Goal: Task Accomplishment & Management: Use online tool/utility

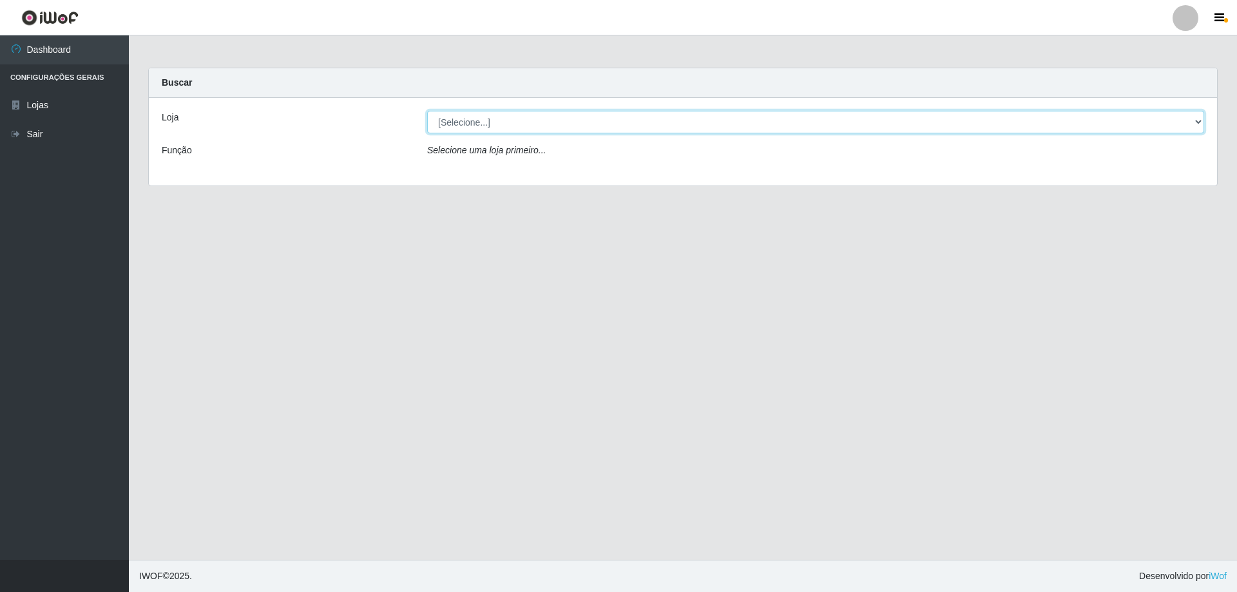
drag, startPoint x: 1200, startPoint y: 122, endPoint x: 1174, endPoint y: 119, distance: 26.0
click at [1200, 122] on select "[Selecione...] Extraplus - [GEOGRAPHIC_DATA] 03 - [GEOGRAPHIC_DATA]" at bounding box center [815, 122] width 777 height 23
select select "468"
click at [427, 111] on select "[Selecione...] Extraplus - [GEOGRAPHIC_DATA] 03 - [GEOGRAPHIC_DATA]" at bounding box center [815, 122] width 777 height 23
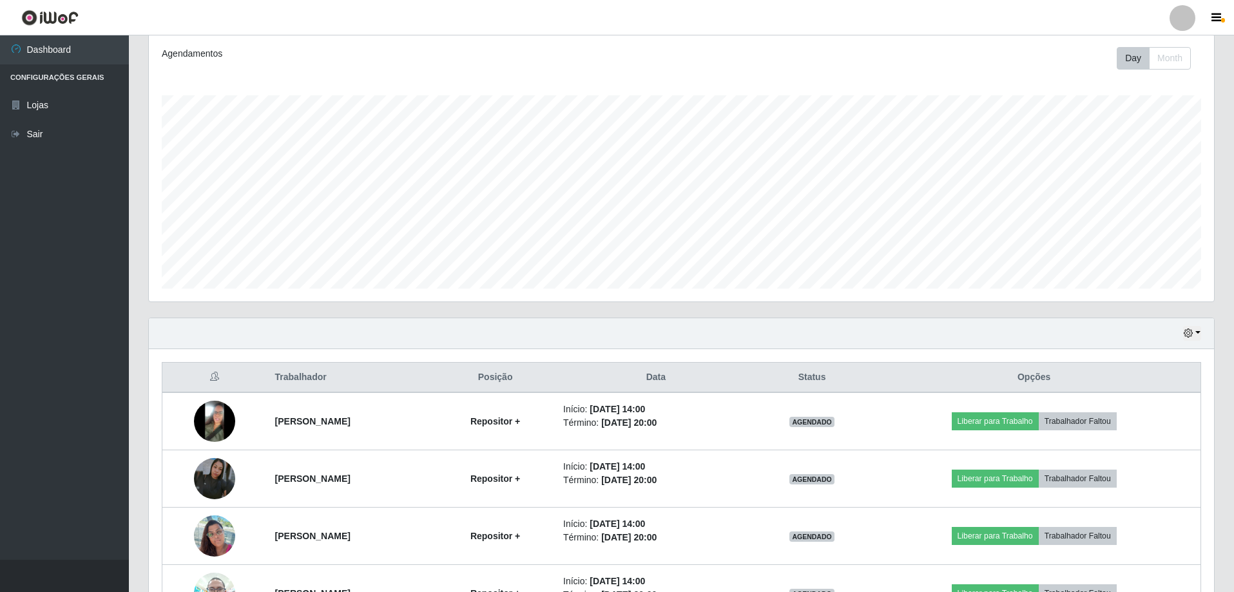
scroll to position [321, 0]
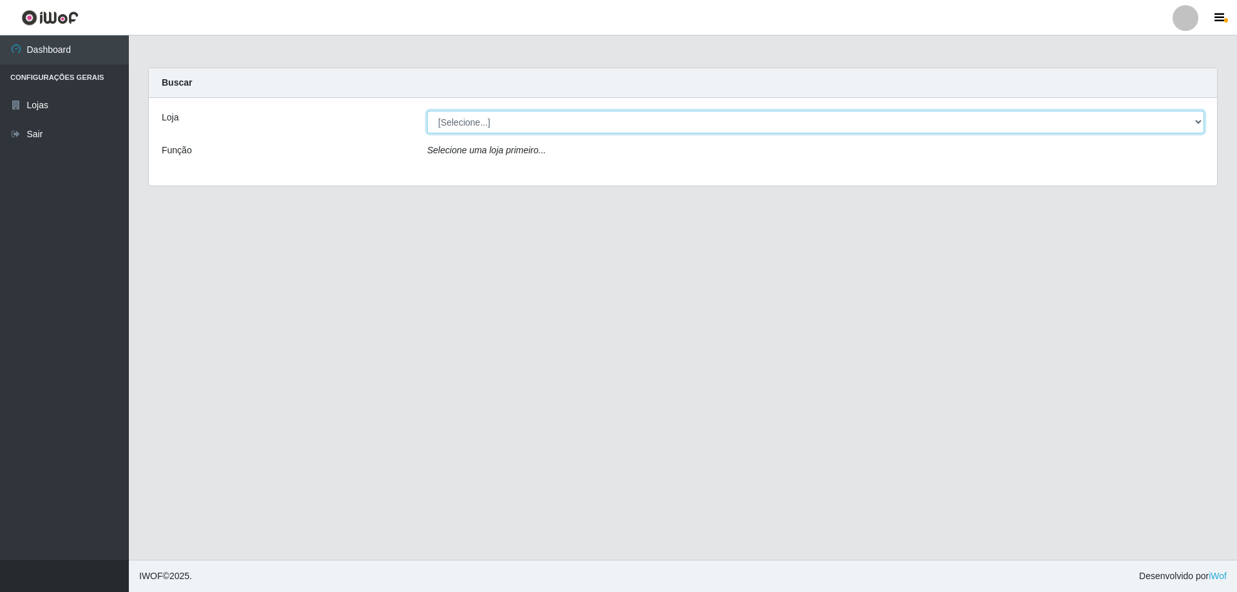
click at [1195, 126] on select "[Selecione...] Extraplus - [GEOGRAPHIC_DATA] 03 - [GEOGRAPHIC_DATA]" at bounding box center [815, 122] width 777 height 23
select select "468"
click at [427, 111] on select "[Selecione...] Extraplus - [GEOGRAPHIC_DATA] 03 - [GEOGRAPHIC_DATA]" at bounding box center [815, 122] width 777 height 23
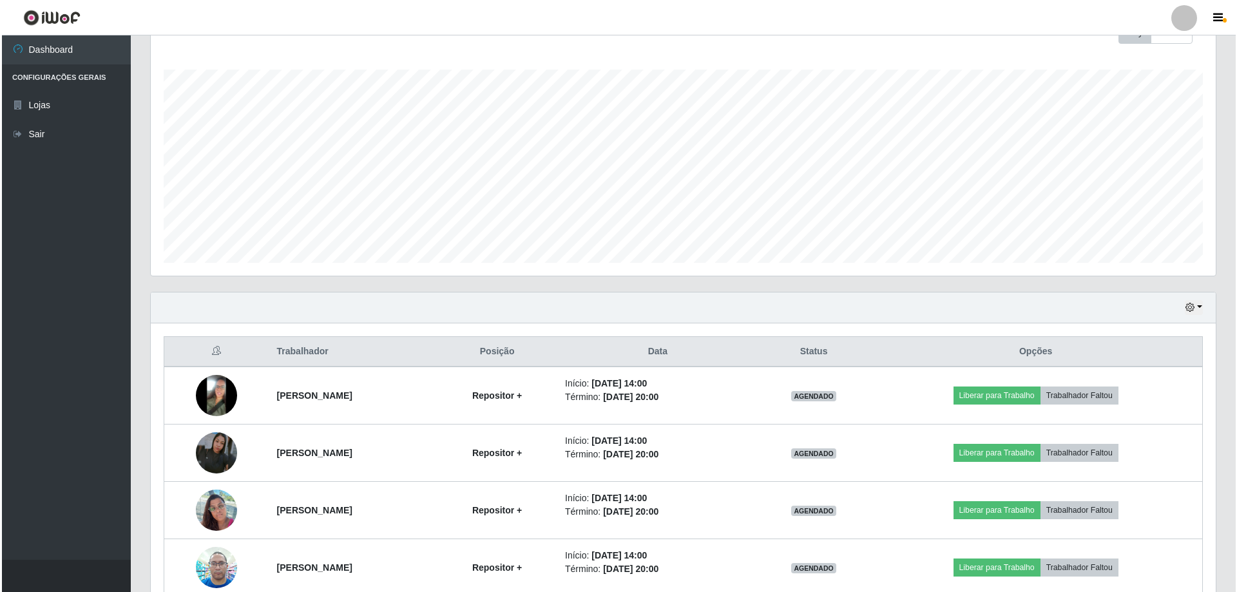
scroll to position [321, 0]
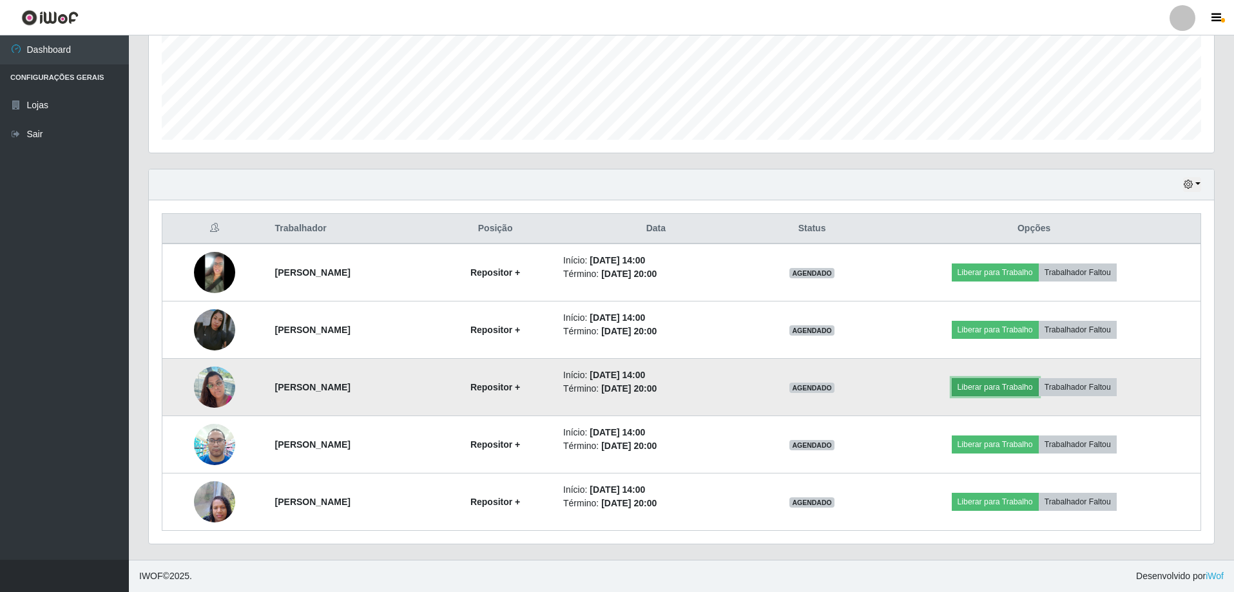
click at [1000, 389] on button "Liberar para Trabalho" at bounding box center [995, 387] width 87 height 18
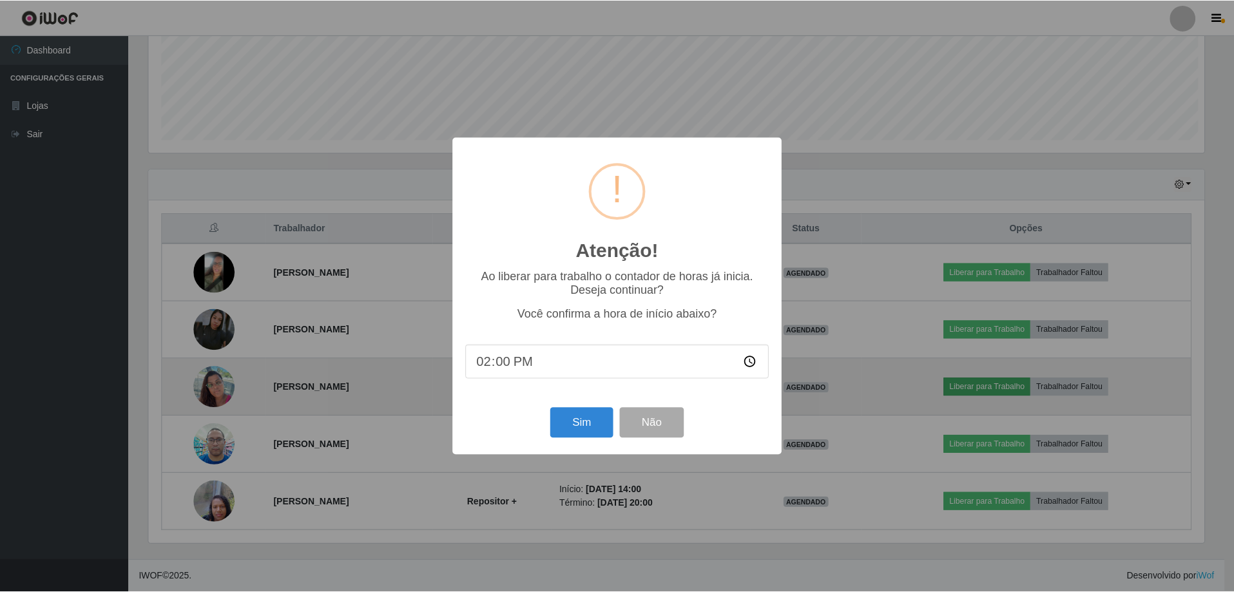
scroll to position [267, 1059]
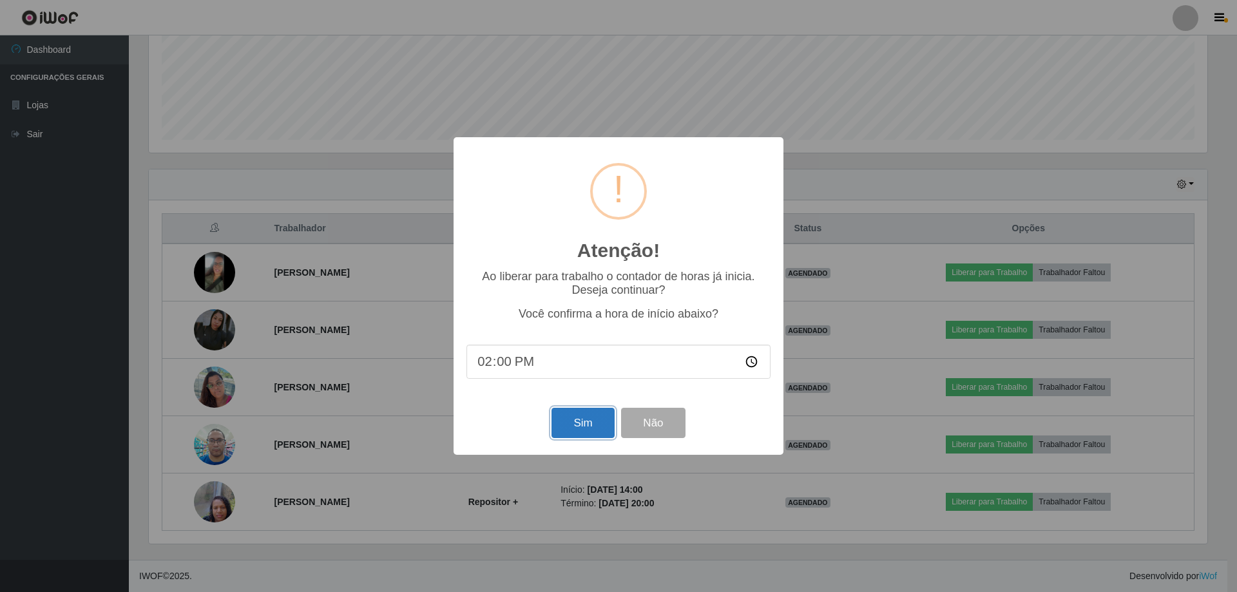
click at [572, 427] on button "Sim" at bounding box center [583, 423] width 63 height 30
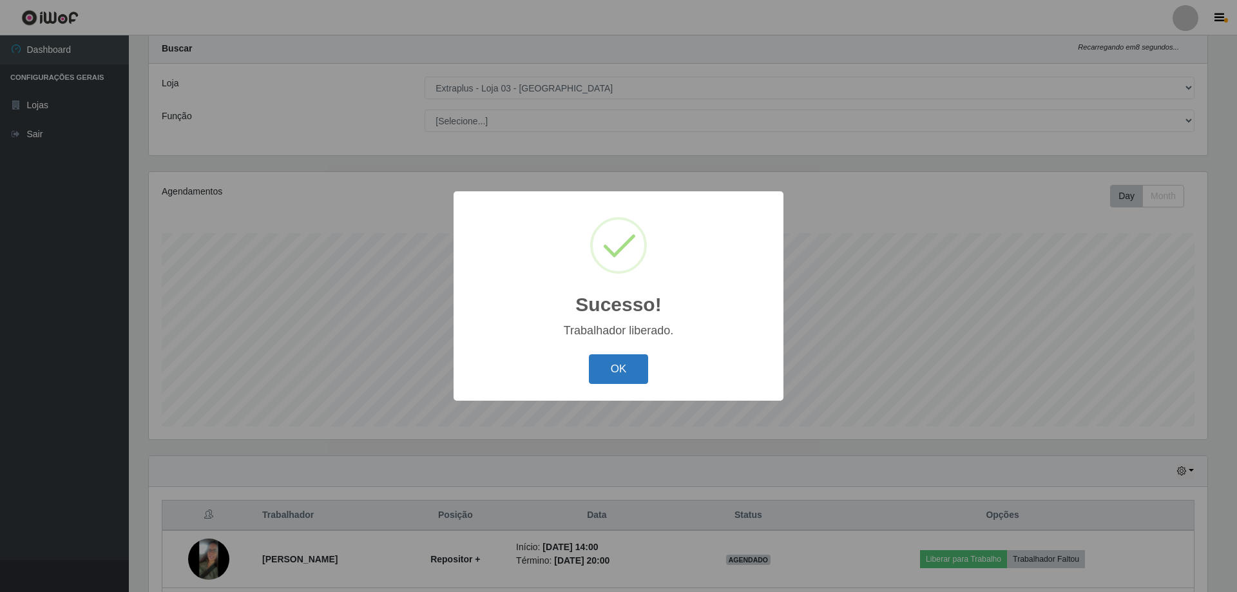
click at [620, 360] on button "OK" at bounding box center [619, 369] width 60 height 30
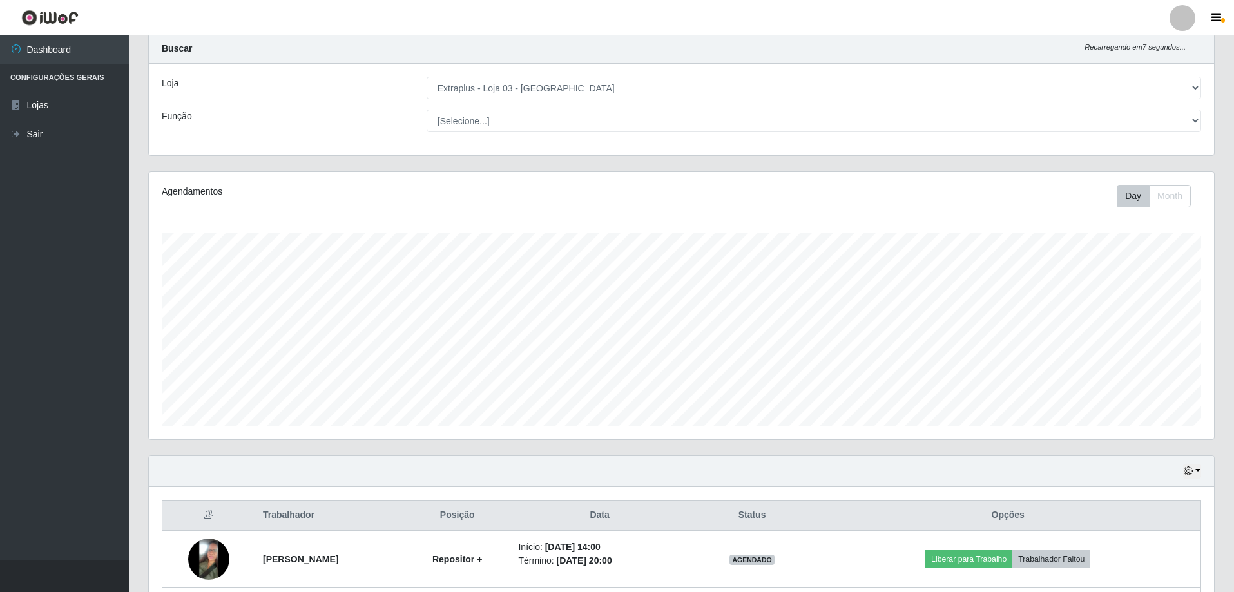
scroll to position [267, 1065]
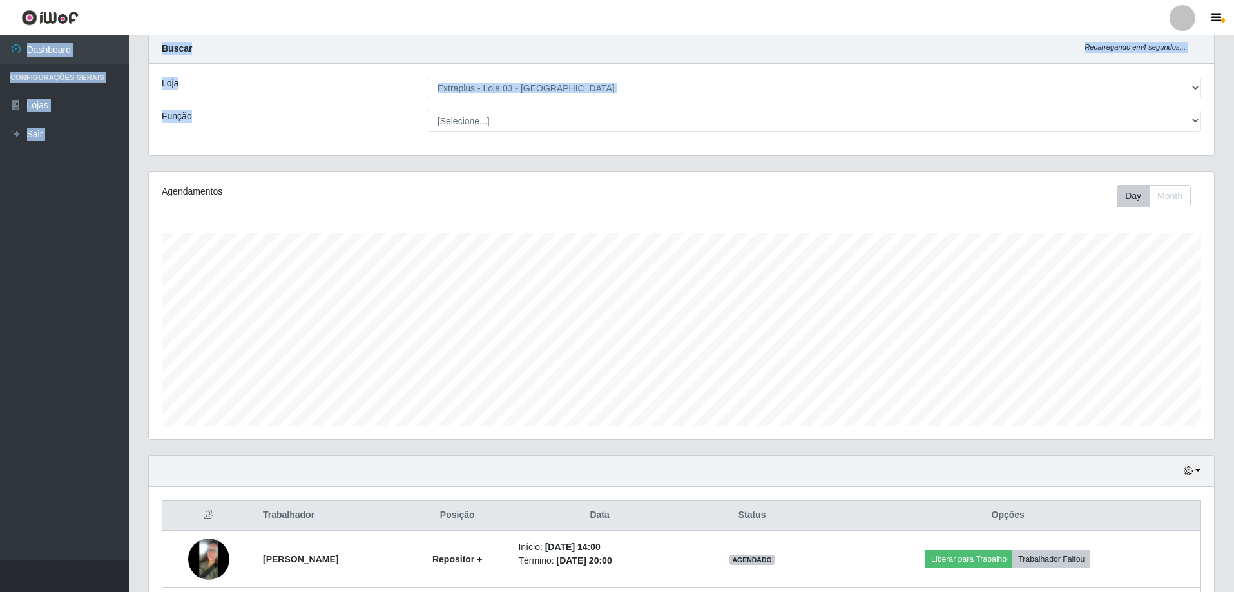
drag, startPoint x: 1233, startPoint y: 35, endPoint x: 1237, endPoint y: 123, distance: 88.4
click at [1234, 134] on html "Perfil Alterar Senha Sair Dashboard Configurações Gerais Lojas Sair Carregando.…" at bounding box center [617, 422] width 1234 height 913
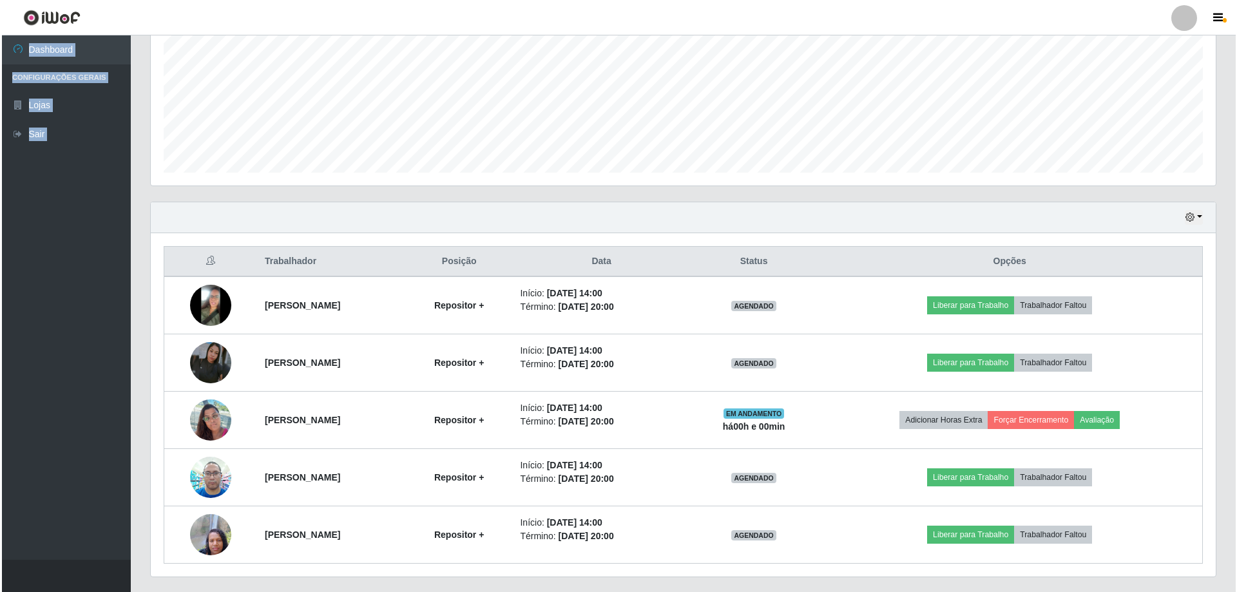
scroll to position [321, 0]
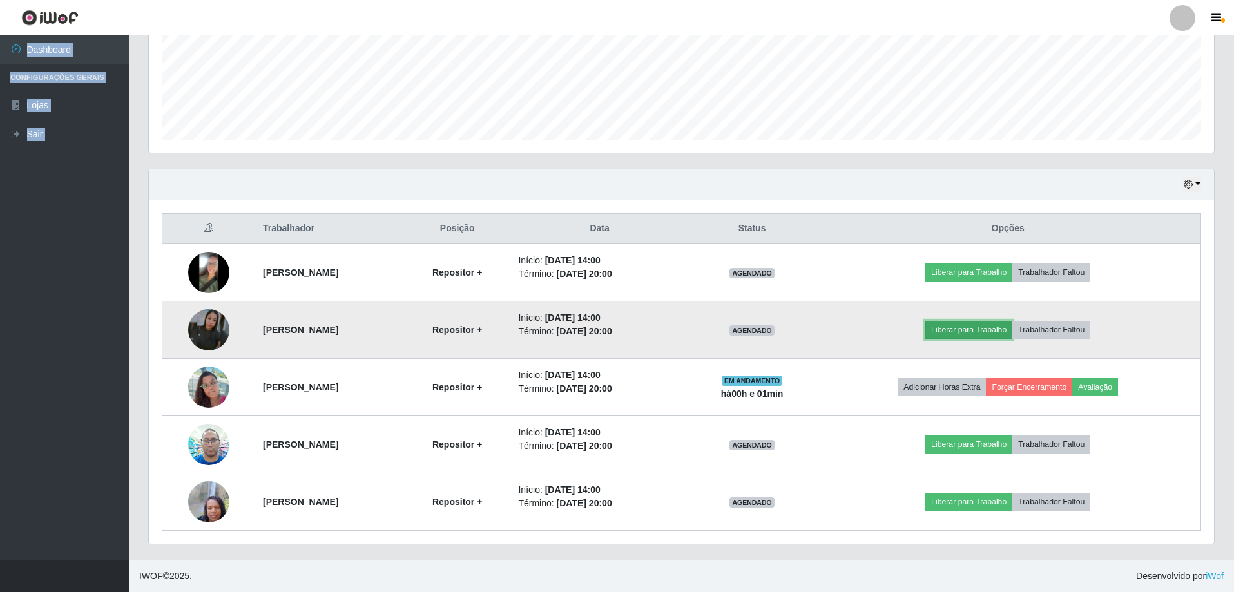
click at [967, 339] on button "Liberar para Trabalho" at bounding box center [968, 330] width 87 height 18
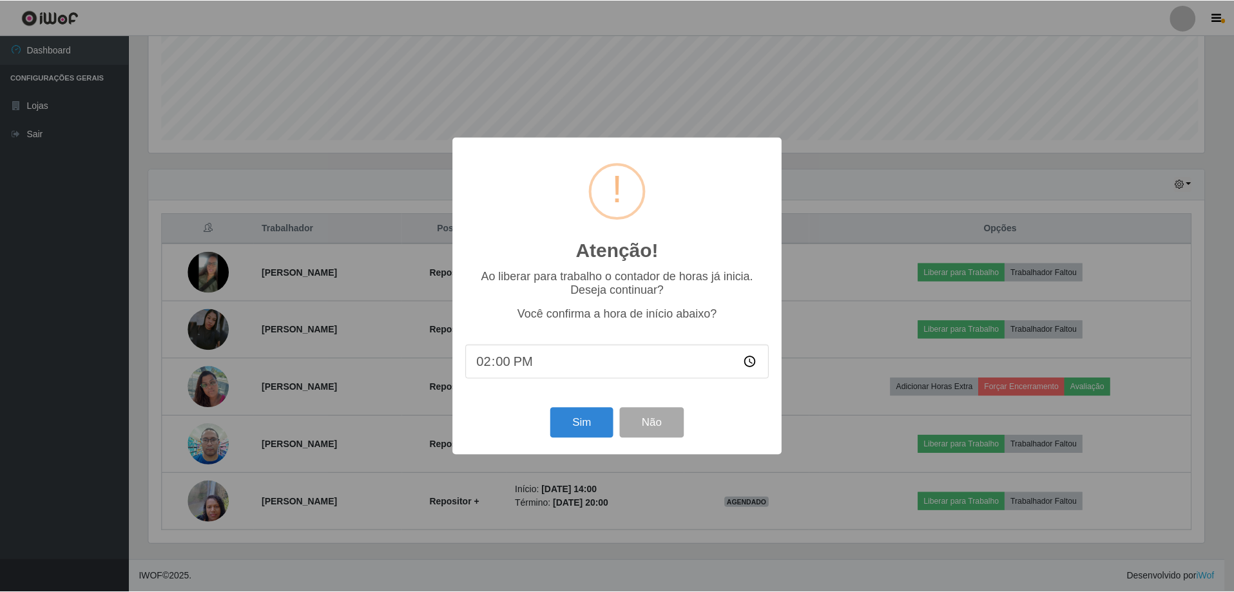
scroll to position [267, 1059]
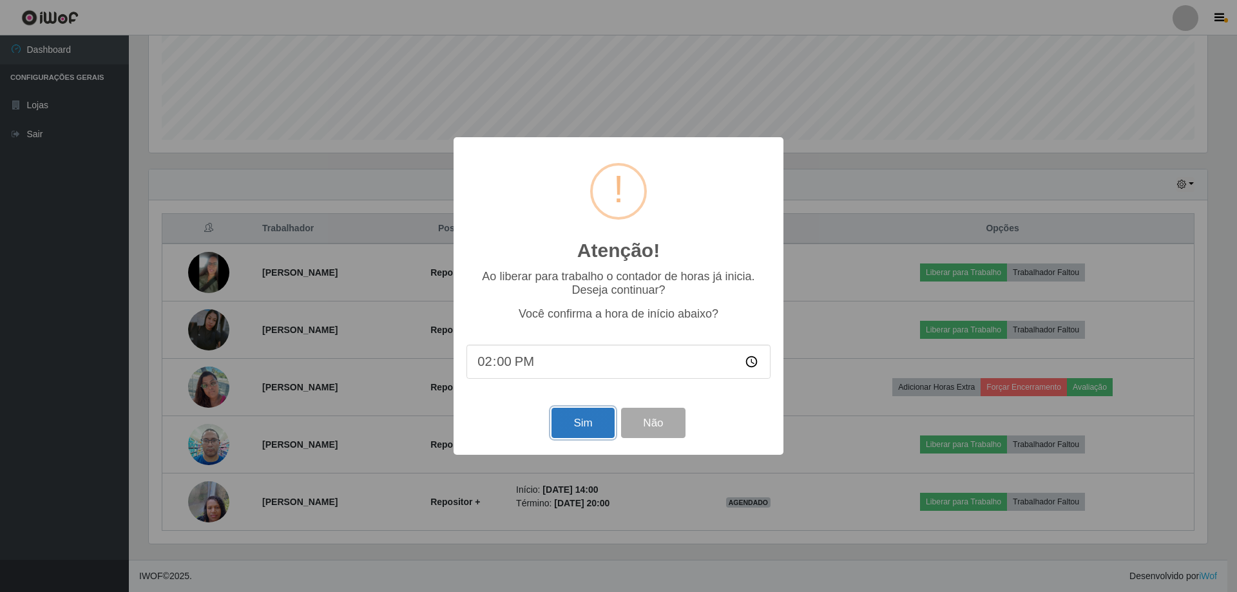
click at [592, 425] on button "Sim" at bounding box center [583, 423] width 63 height 30
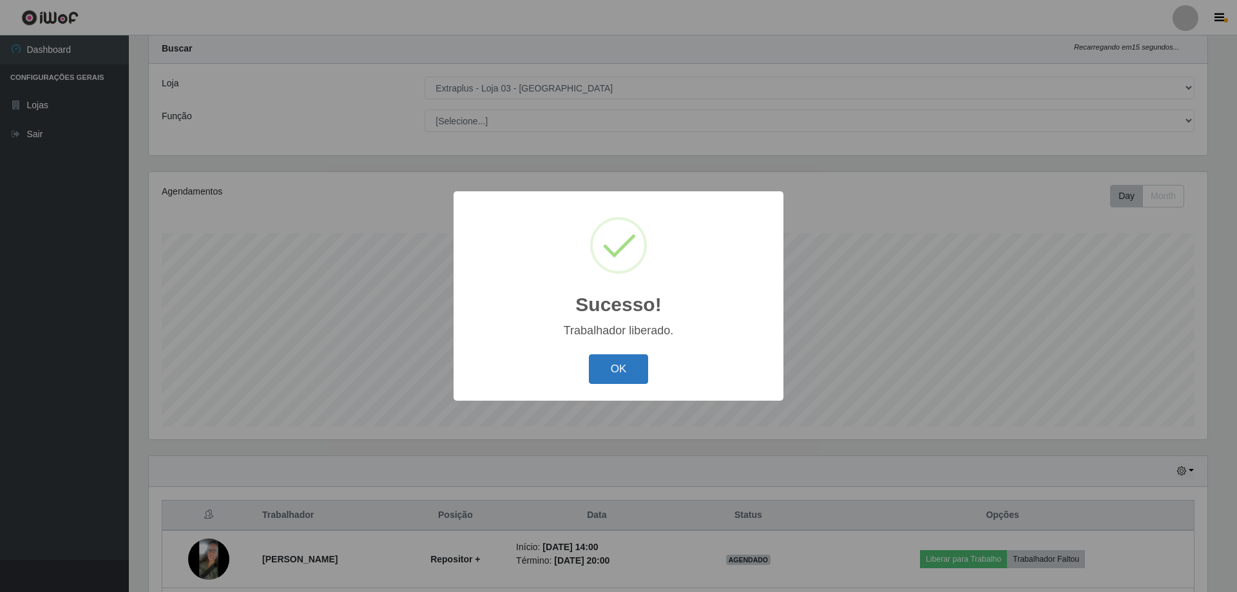
click at [639, 371] on button "OK" at bounding box center [619, 369] width 60 height 30
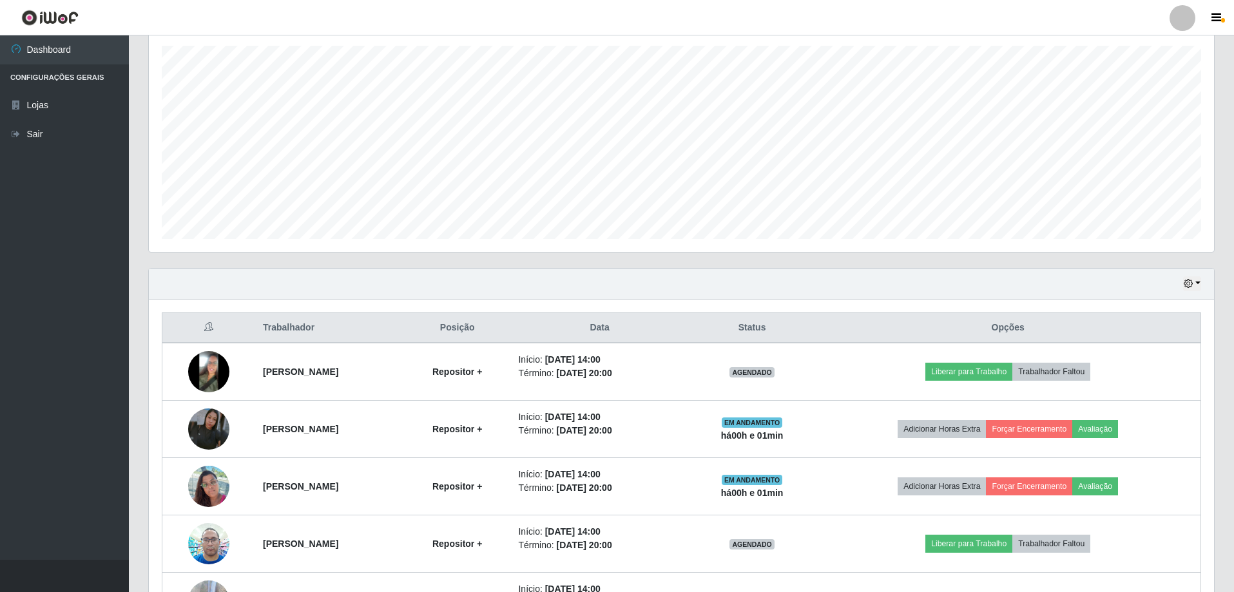
scroll to position [321, 0]
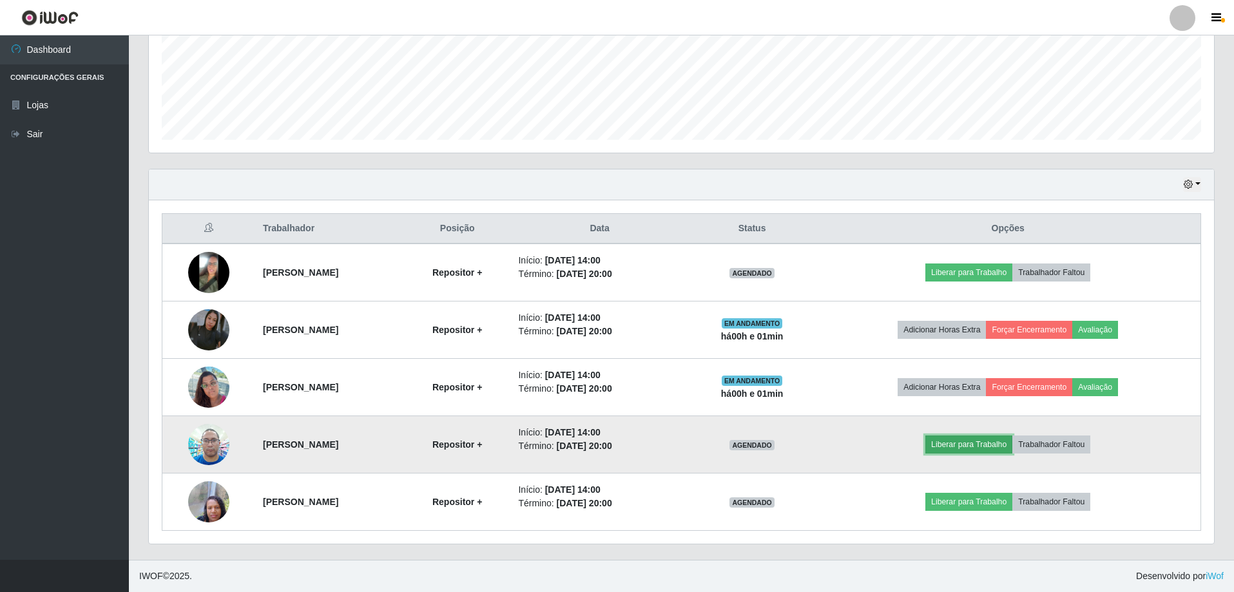
click at [1009, 436] on button "Liberar para Trabalho" at bounding box center [968, 445] width 87 height 18
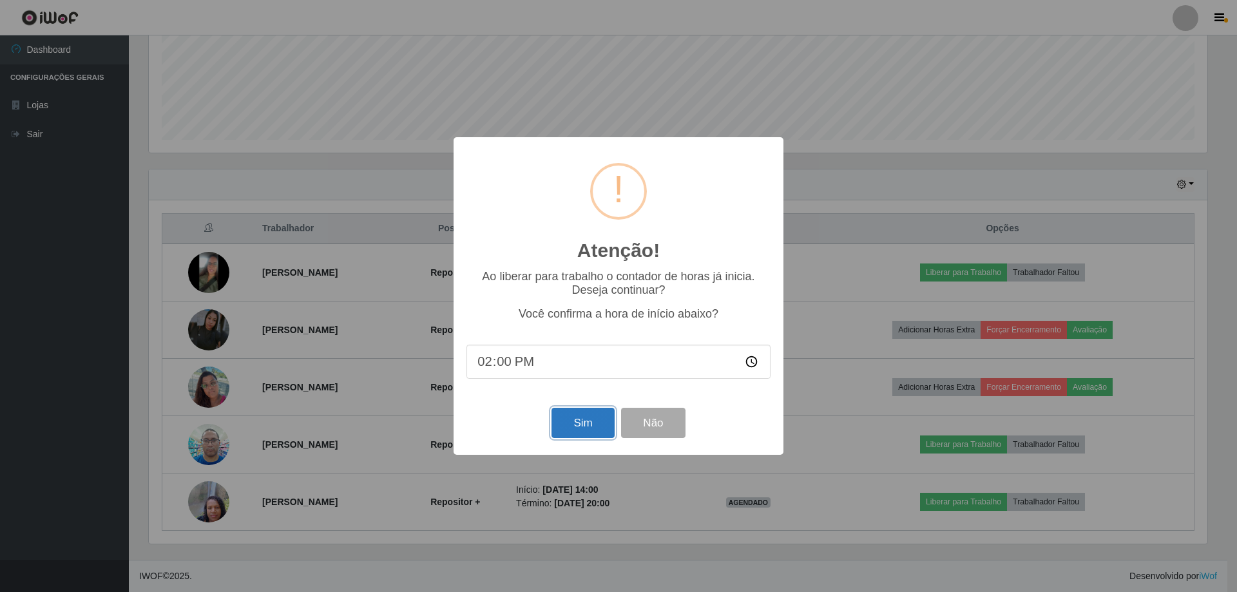
drag, startPoint x: 596, startPoint y: 420, endPoint x: 620, endPoint y: 412, distance: 24.9
click at [595, 420] on button "Sim" at bounding box center [583, 423] width 63 height 30
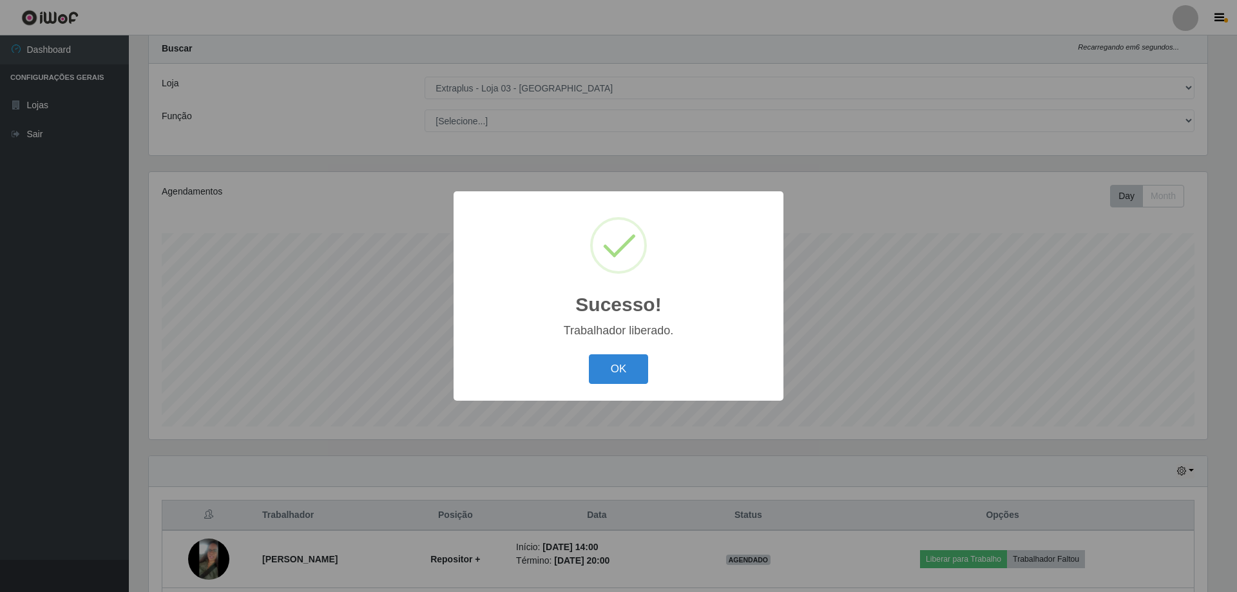
click at [618, 367] on button "OK" at bounding box center [619, 369] width 60 height 30
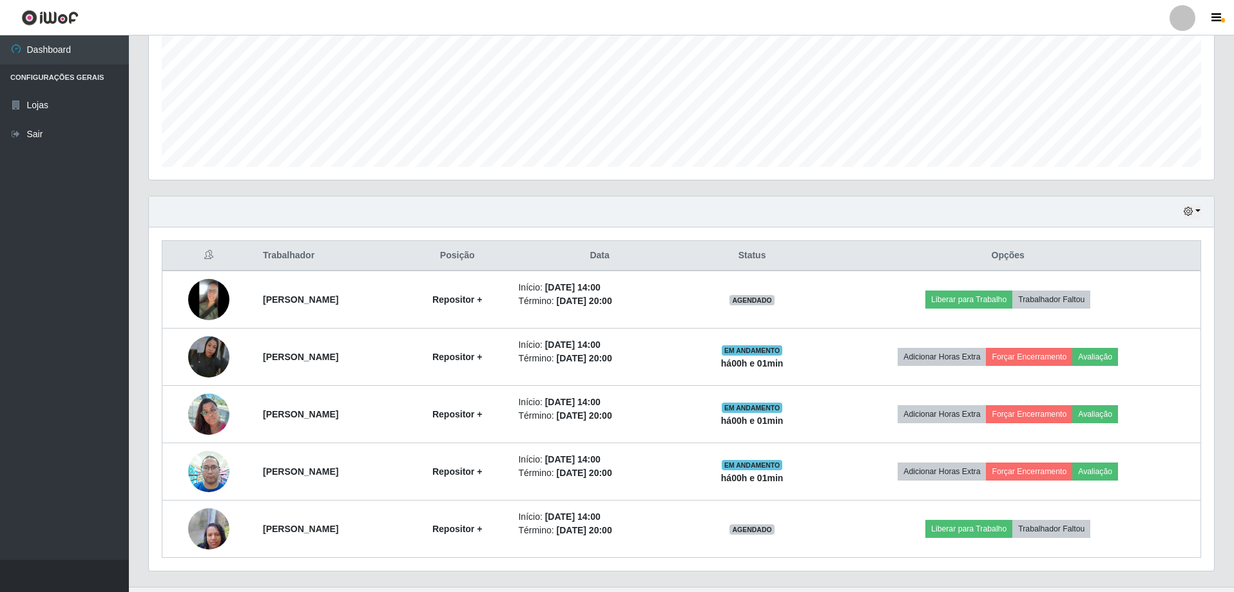
scroll to position [321, 0]
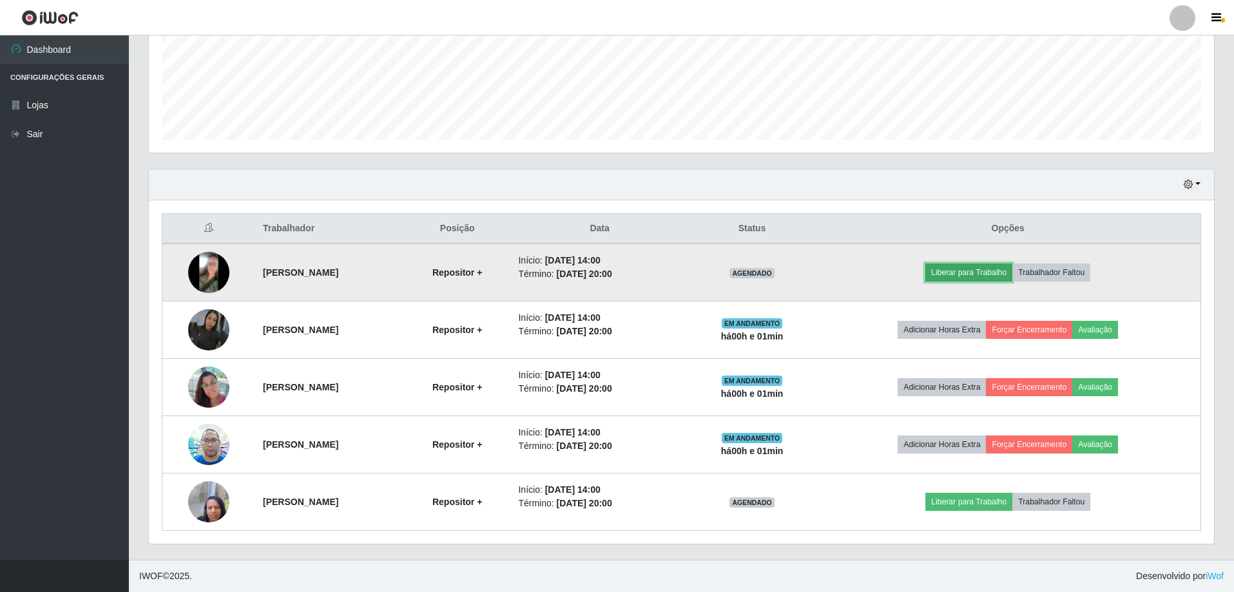
click at [980, 278] on button "Liberar para Trabalho" at bounding box center [968, 273] width 87 height 18
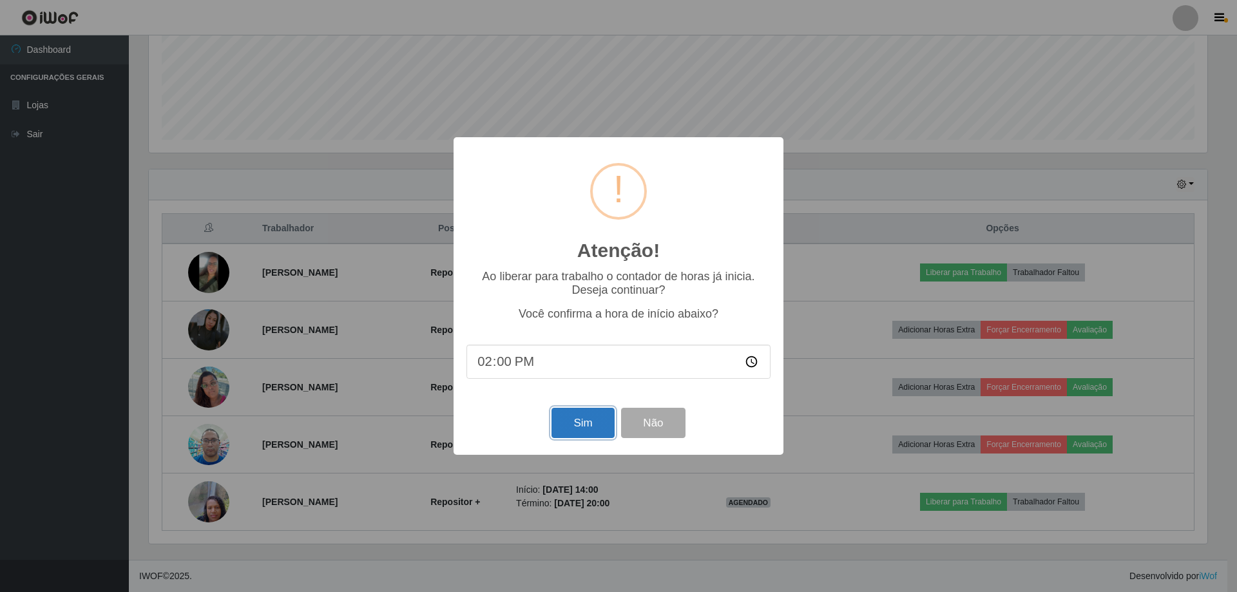
click at [596, 423] on button "Sim" at bounding box center [583, 423] width 63 height 30
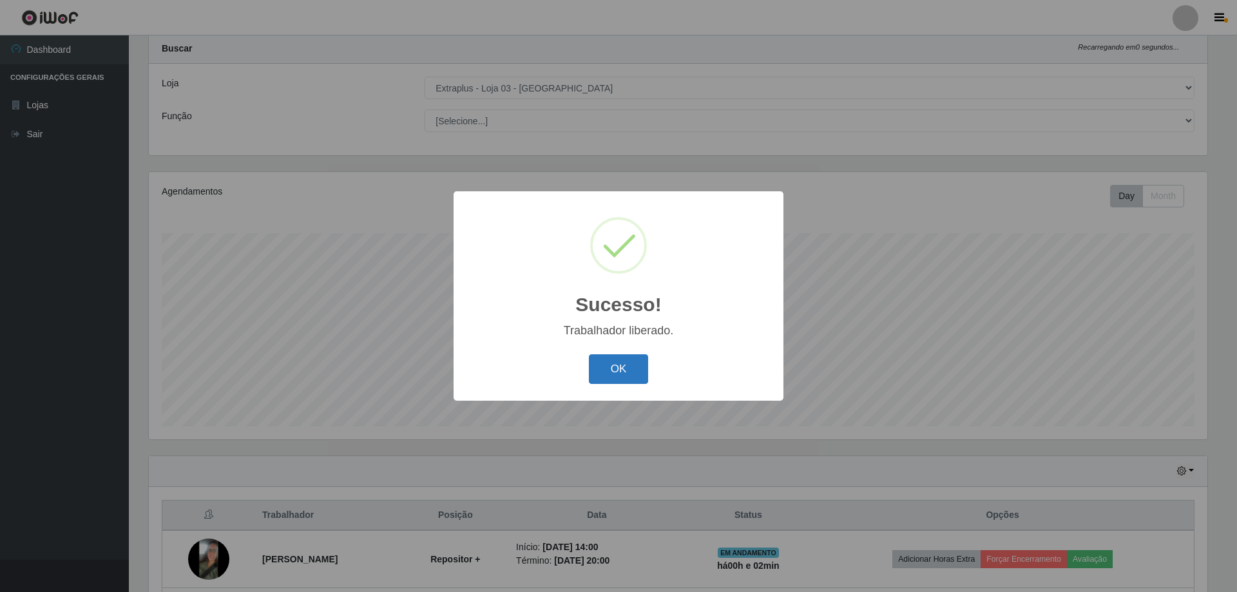
click at [621, 370] on button "OK" at bounding box center [619, 369] width 60 height 30
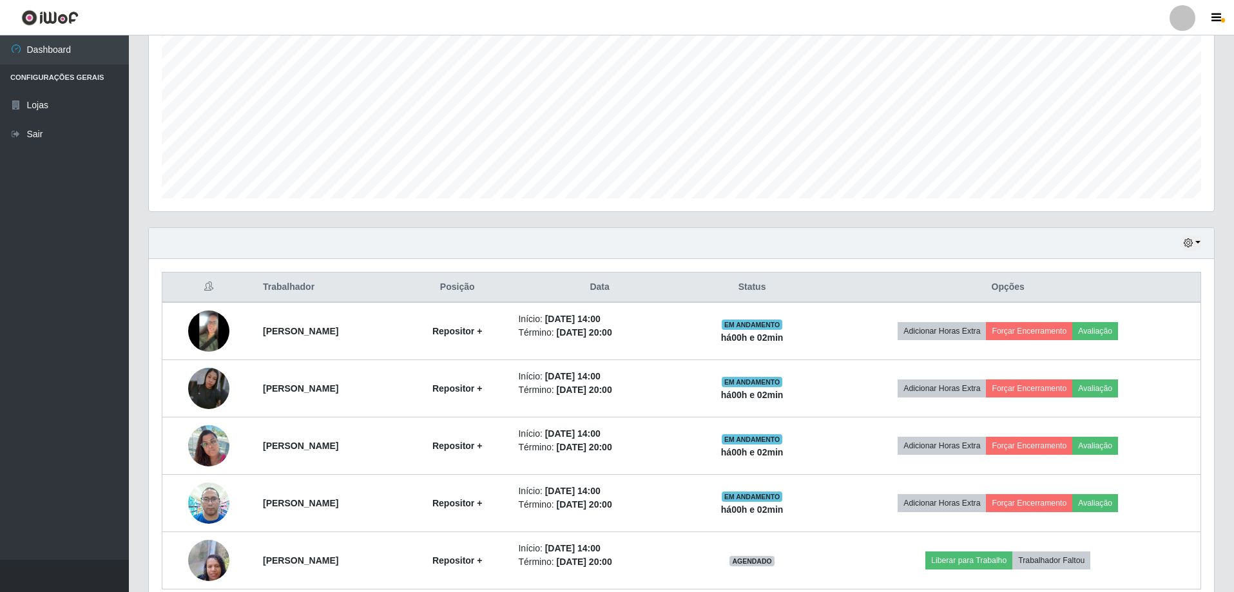
scroll to position [321, 0]
